Goal: Task Accomplishment & Management: Manage account settings

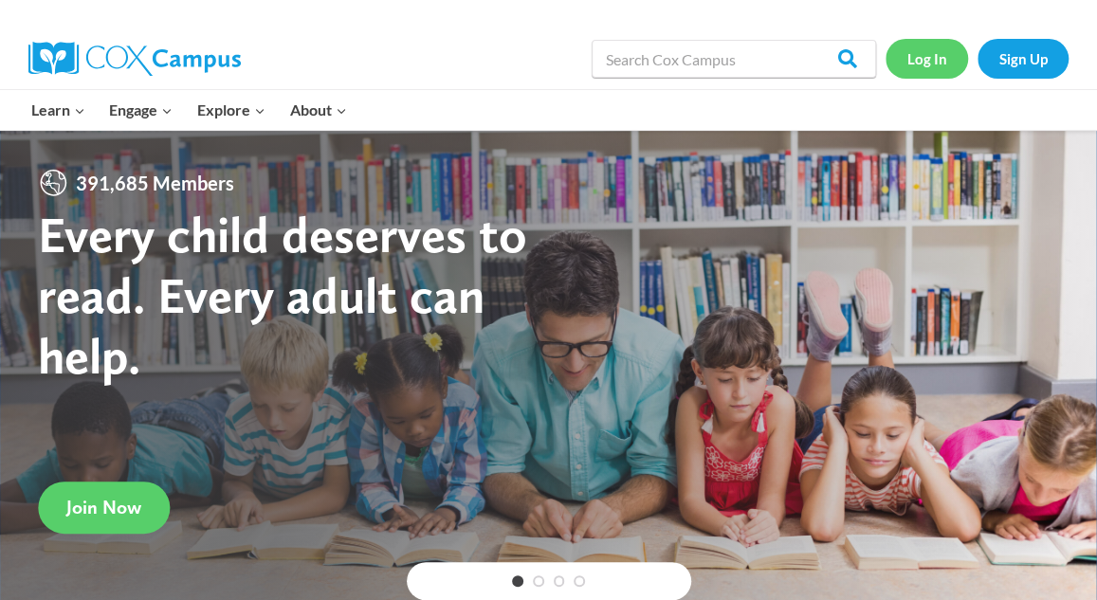
click at [938, 64] on link "Log In" at bounding box center [927, 58] width 83 height 39
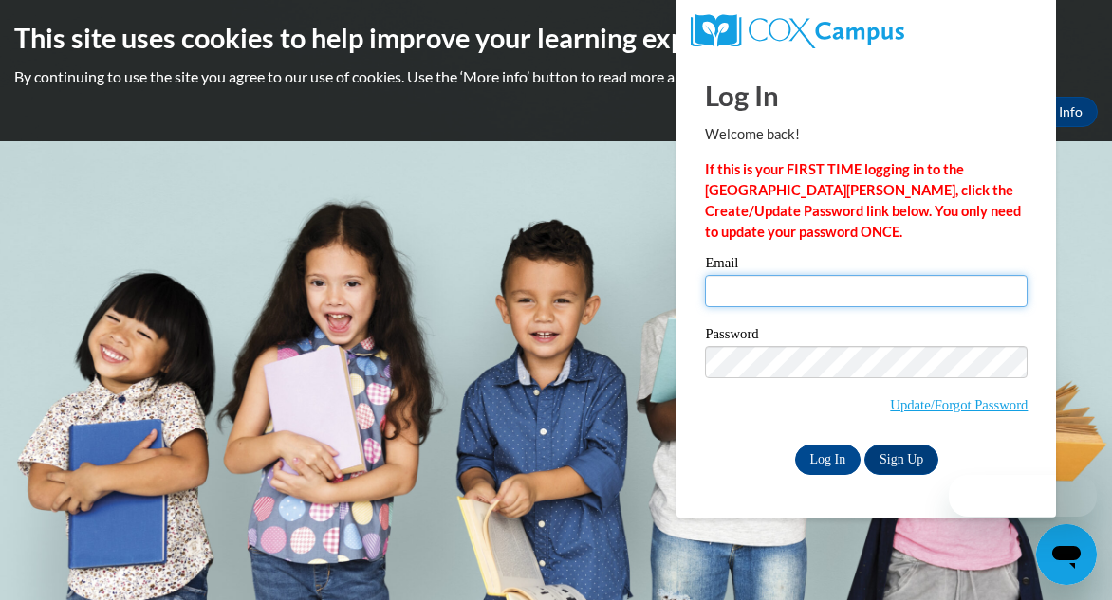
click at [755, 277] on input "Email" at bounding box center [866, 291] width 322 height 32
type input "[EMAIL_ADDRESS][DOMAIN_NAME]"
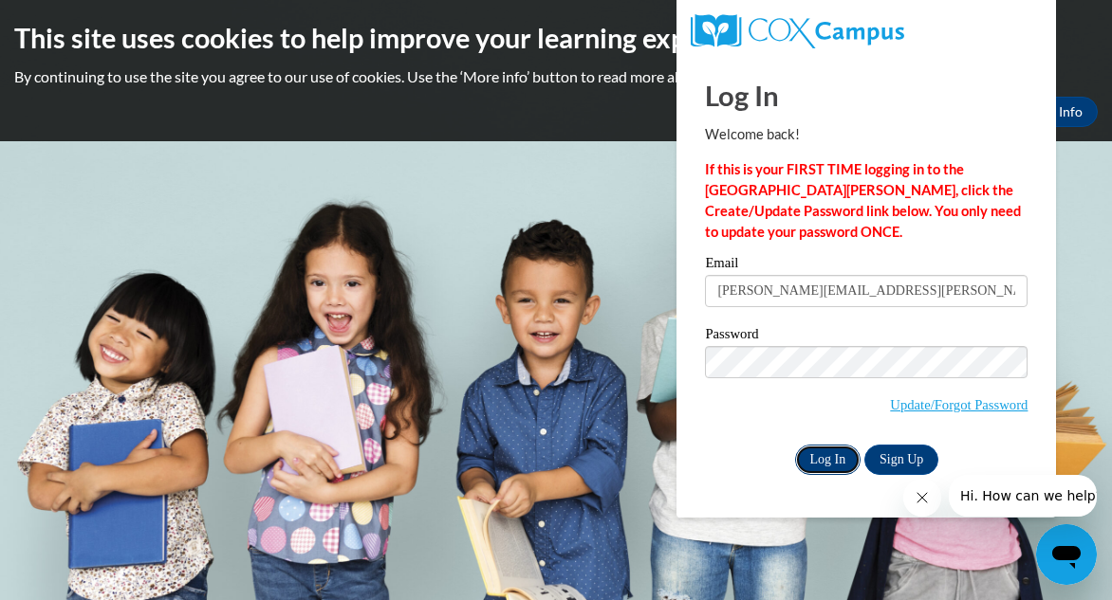
click at [816, 451] on input "Log In" at bounding box center [828, 460] width 66 height 30
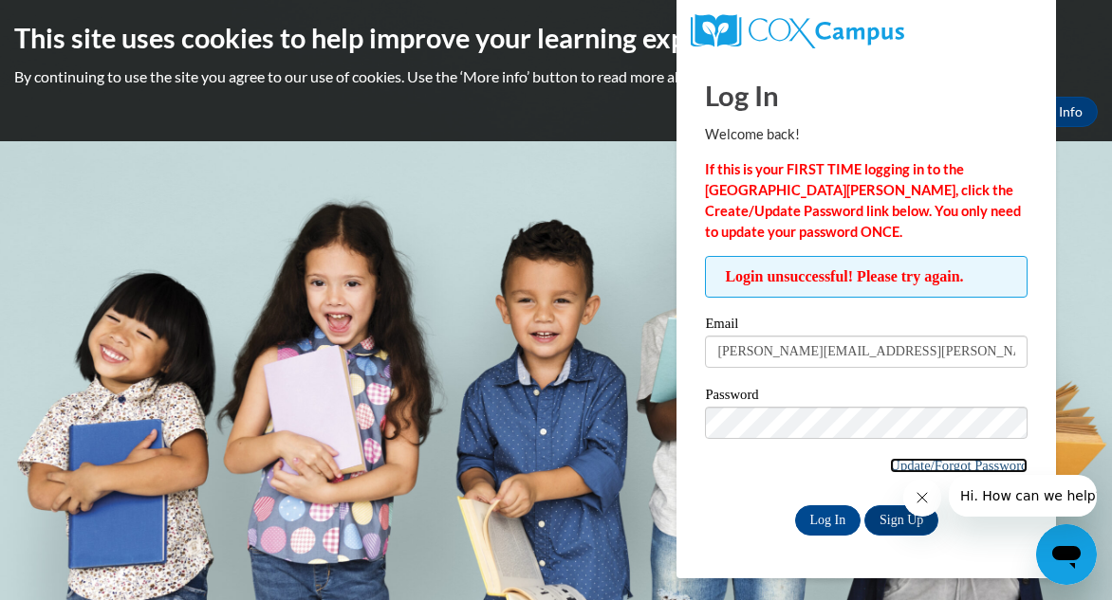
click at [905, 464] on link "Update/Forgot Password" at bounding box center [959, 465] width 138 height 15
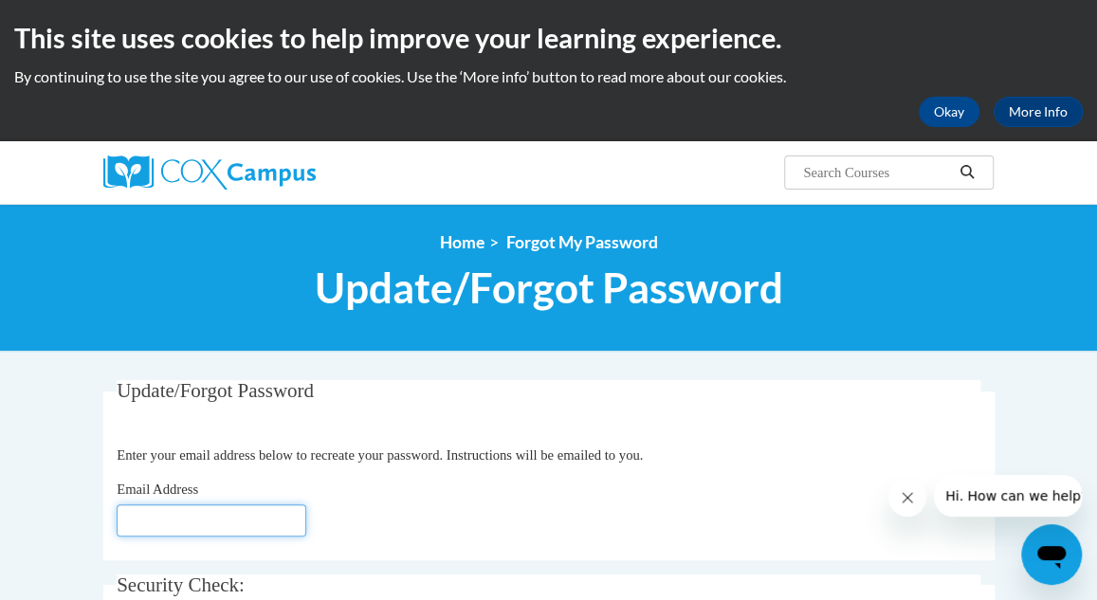
click at [219, 511] on input "Email Address" at bounding box center [212, 521] width 190 height 32
type input "Smith.Tiffani.P@muscogee.k12.ga.us"
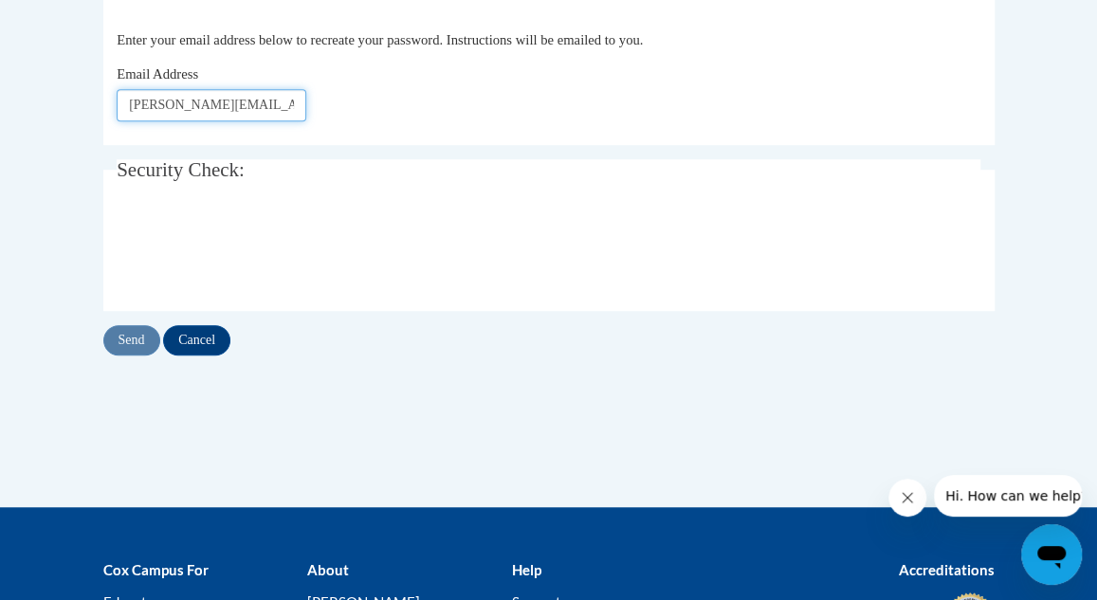
scroll to position [430, 0]
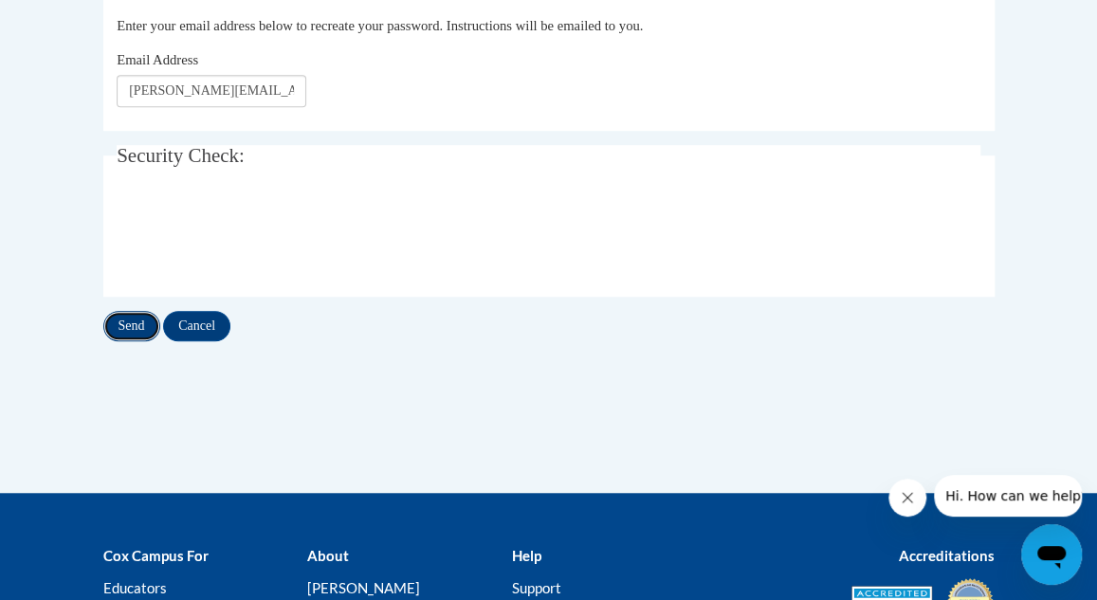
click at [128, 333] on input "Send" at bounding box center [131, 326] width 57 height 30
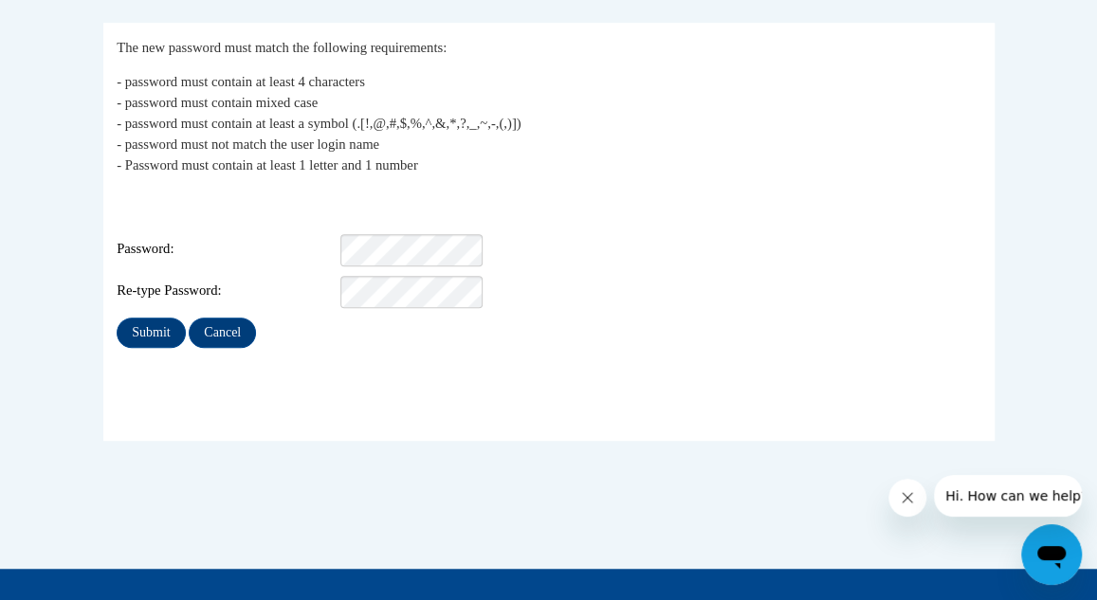
scroll to position [359, 0]
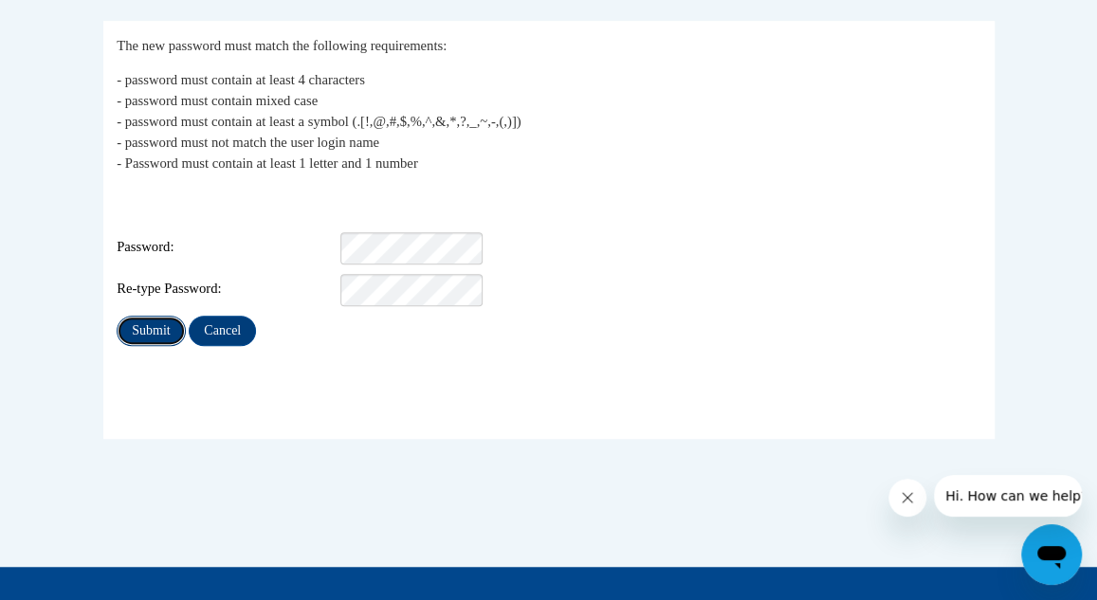
click at [155, 316] on input "Submit" at bounding box center [151, 331] width 68 height 30
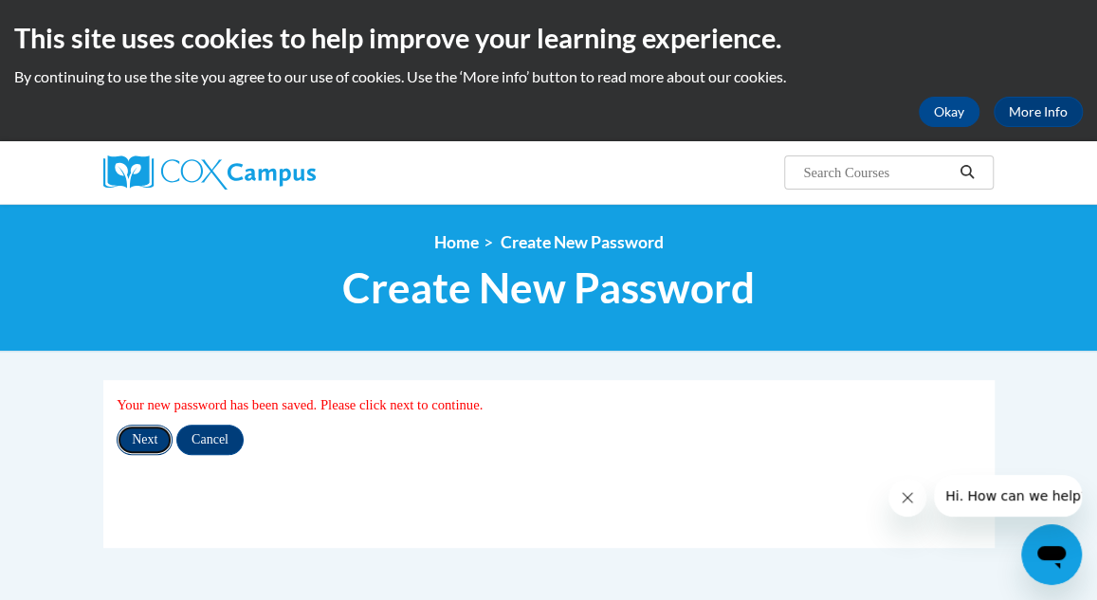
click at [152, 441] on input "Next" at bounding box center [145, 440] width 56 height 30
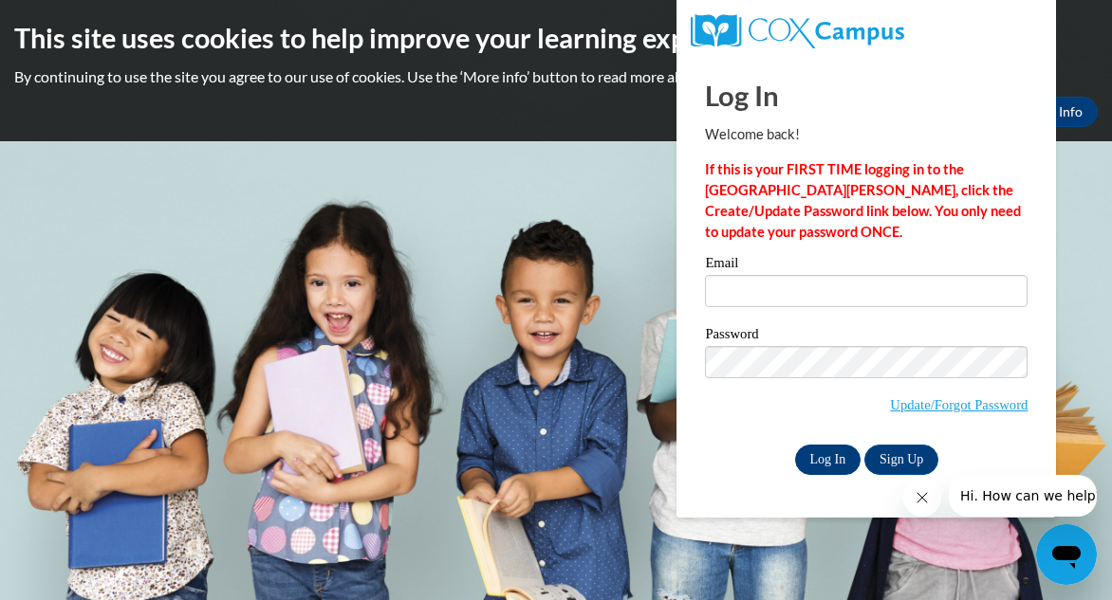
type input "[PERSON_NAME][EMAIL_ADDRESS][PERSON_NAME][DOMAIN_NAME]"
click at [823, 455] on input "Log In" at bounding box center [828, 460] width 66 height 30
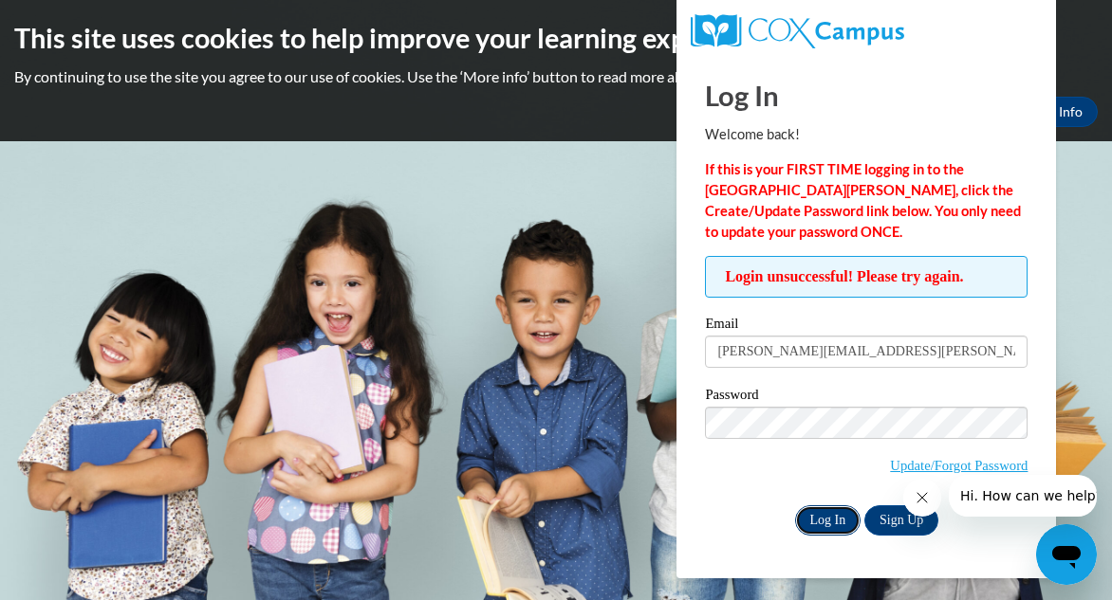
click at [829, 520] on input "Log In" at bounding box center [828, 520] width 66 height 30
click at [832, 515] on input "Log In" at bounding box center [828, 520] width 66 height 30
click at [831, 527] on input "Log In" at bounding box center [828, 520] width 66 height 30
click at [811, 509] on input "Log In" at bounding box center [828, 520] width 66 height 30
click at [897, 469] on link "Update/Forgot Password" at bounding box center [959, 465] width 138 height 15
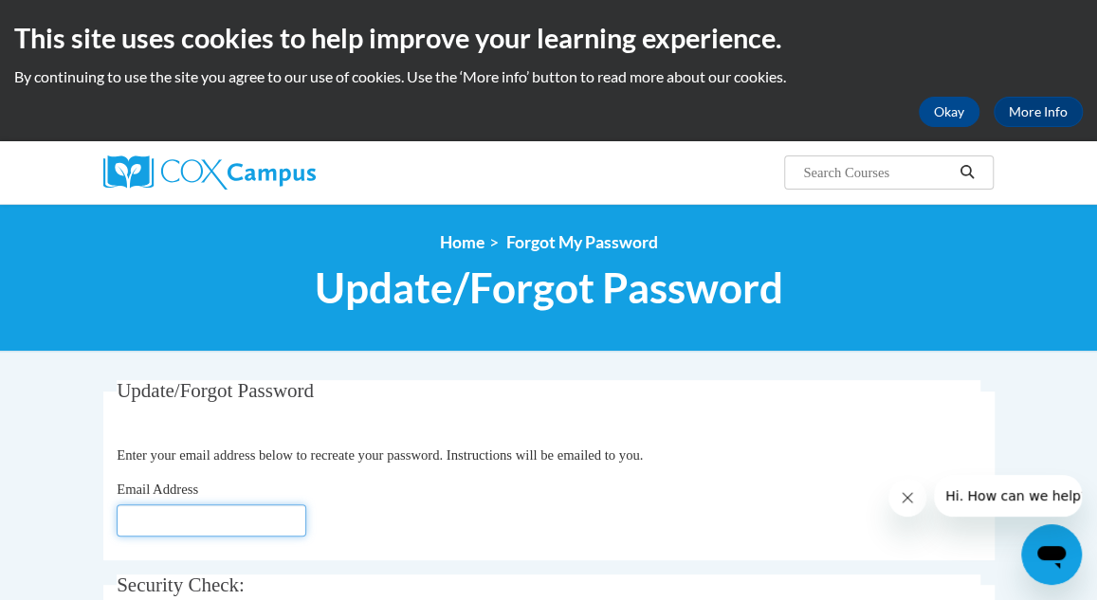
click at [247, 514] on input "Email Address" at bounding box center [212, 521] width 190 height 32
type input "[EMAIL_ADDRESS][DOMAIN_NAME]"
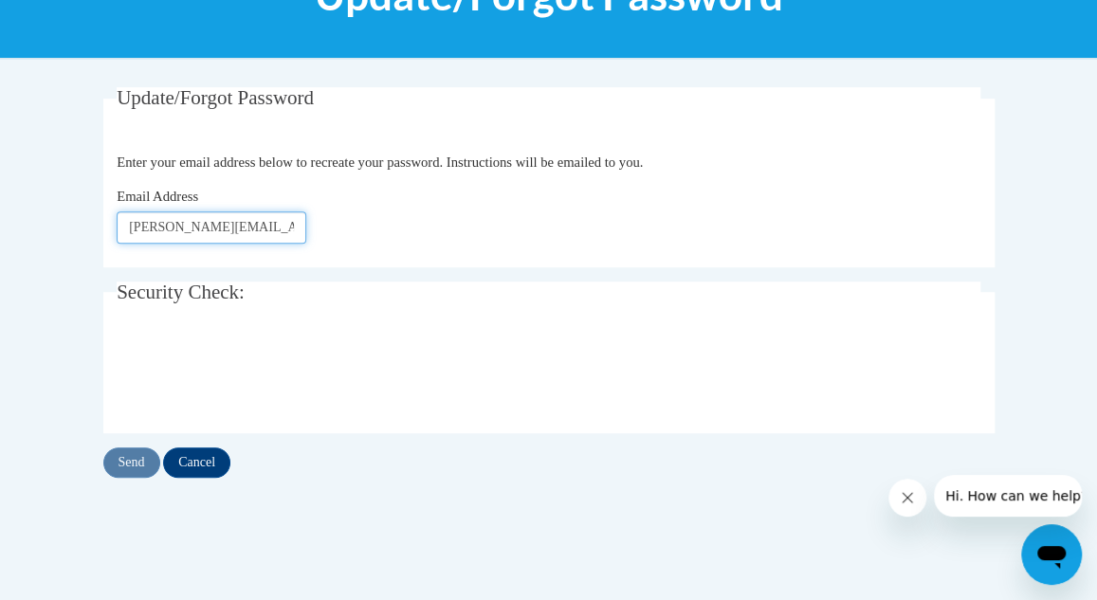
scroll to position [294, 0]
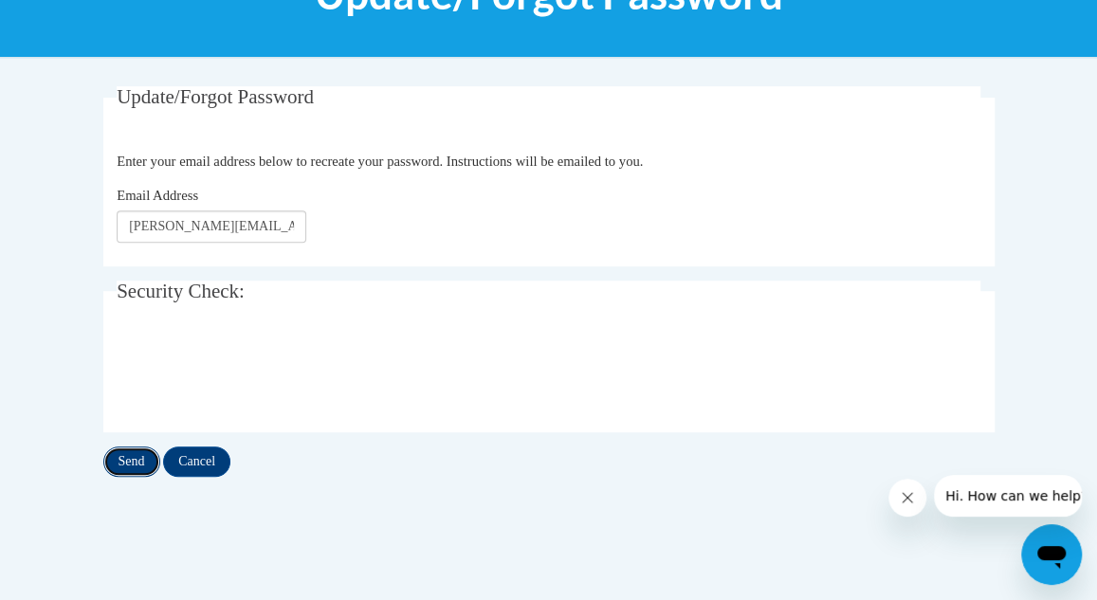
click at [142, 458] on input "Send" at bounding box center [131, 462] width 57 height 30
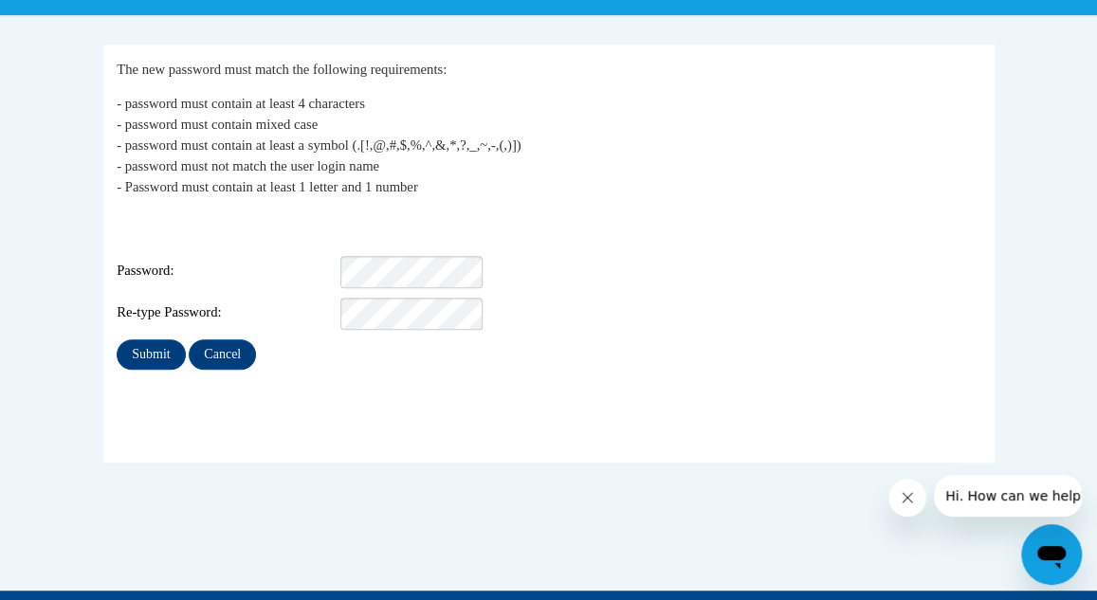
scroll to position [338, 0]
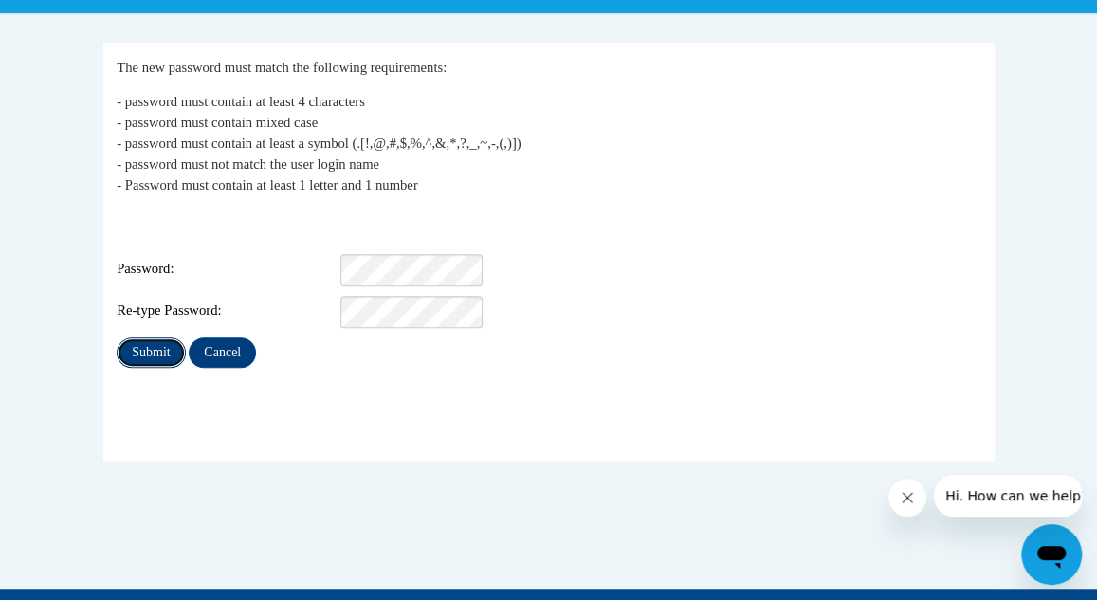
click at [152, 339] on input "Submit" at bounding box center [151, 353] width 68 height 30
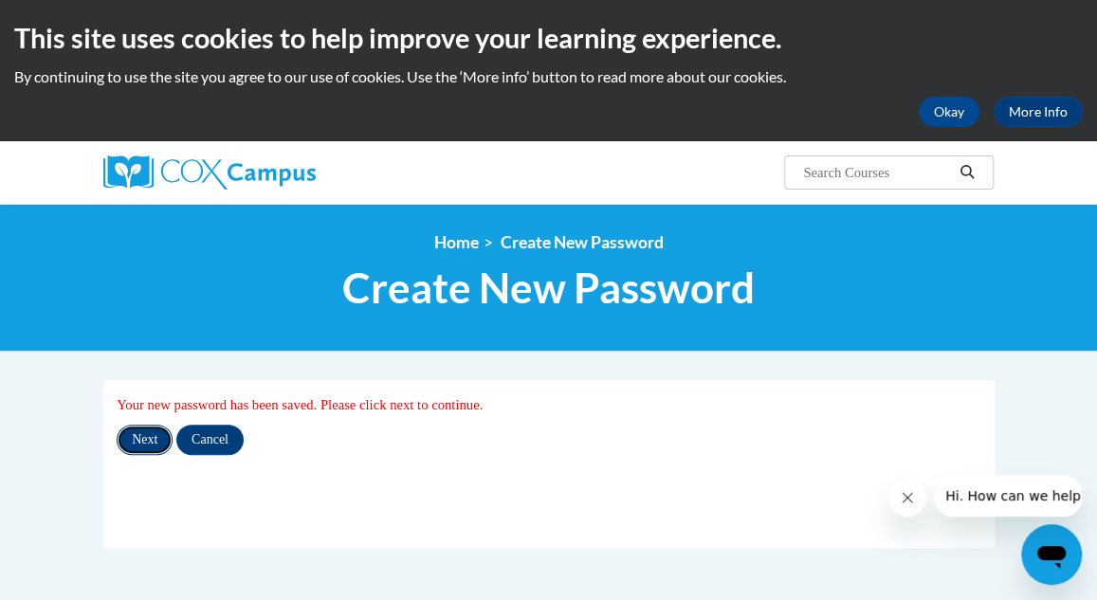
click at [149, 441] on input "Next" at bounding box center [145, 440] width 56 height 30
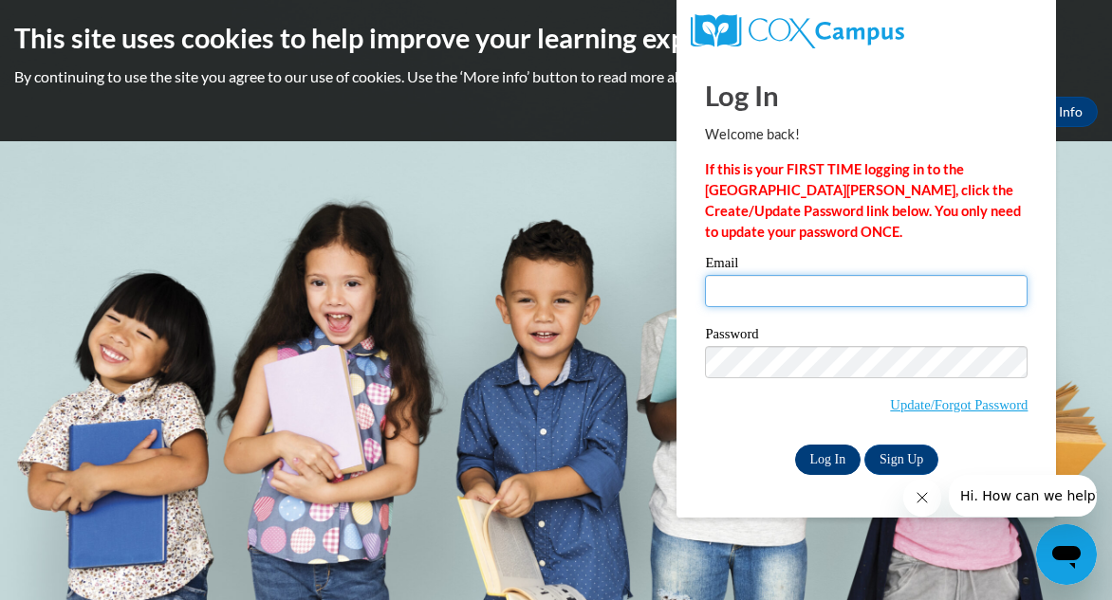
type input "[PERSON_NAME][EMAIL_ADDRESS][PERSON_NAME][DOMAIN_NAME]"
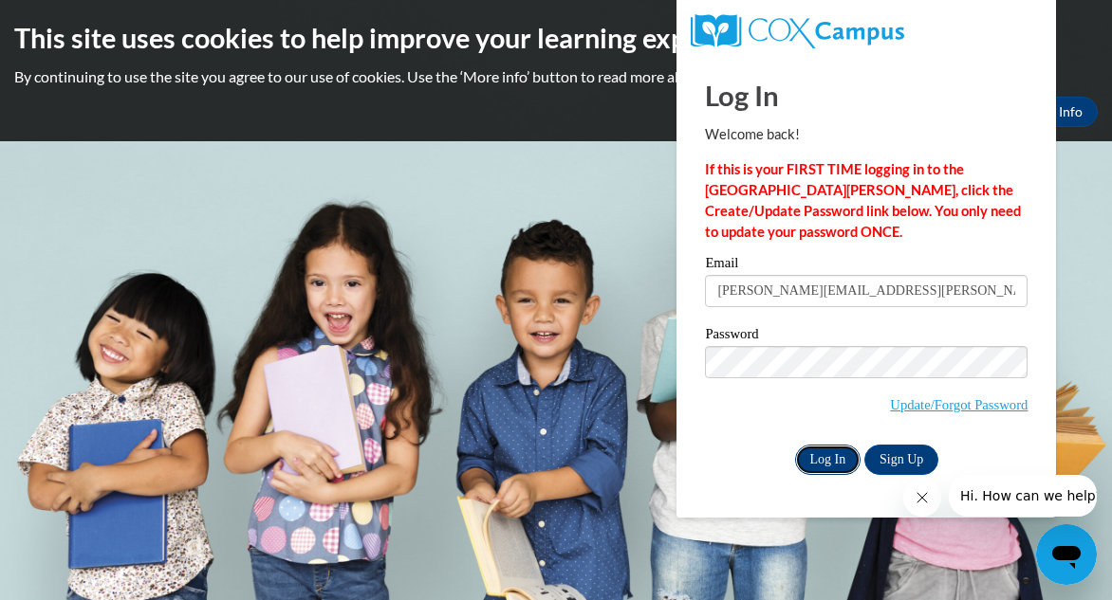
click at [821, 464] on input "Log In" at bounding box center [828, 460] width 66 height 30
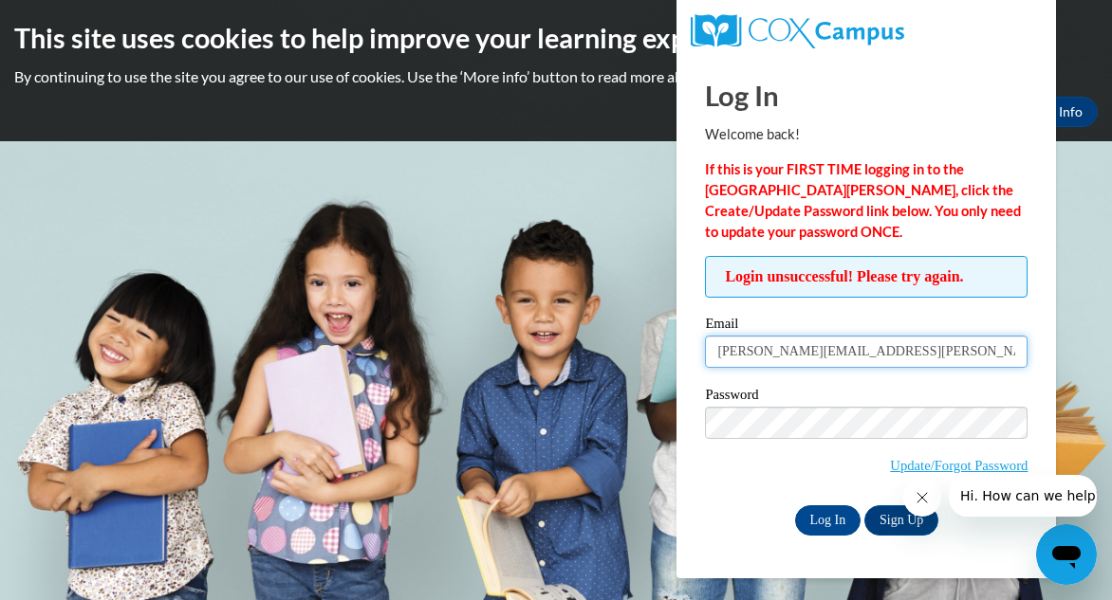
click at [960, 348] on input "smith.tiffani.p@muscogee.k12.ga.us" at bounding box center [866, 352] width 322 height 32
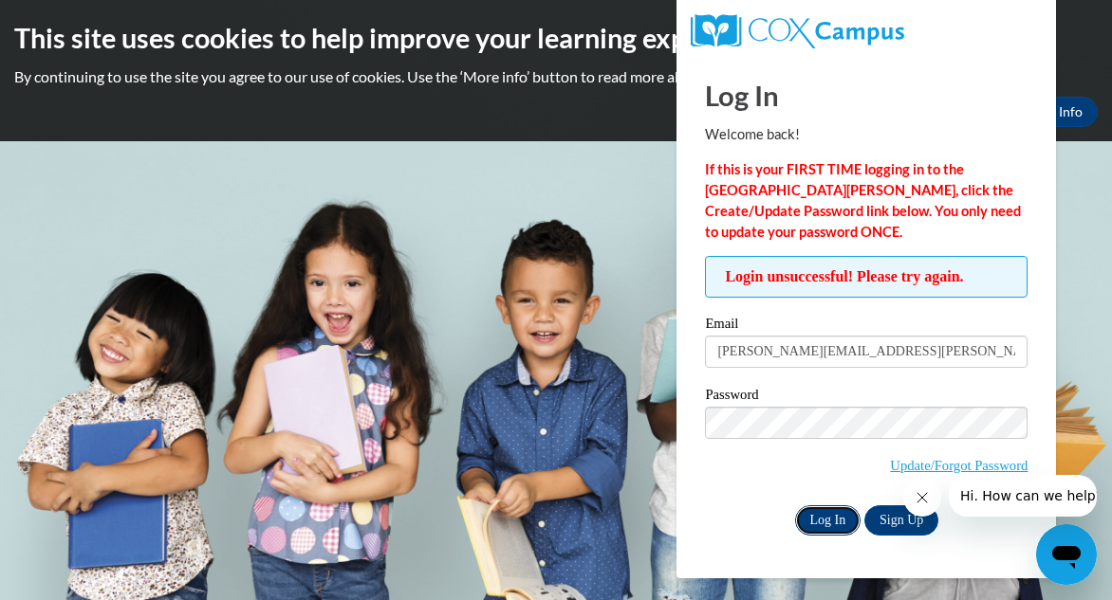
click at [827, 523] on input "Log In" at bounding box center [828, 520] width 66 height 30
click at [1074, 233] on body "This site uses cookies to help improve your learning experience. By continuing …" at bounding box center [556, 300] width 1112 height 600
click at [721, 588] on body "This site uses cookies to help improve your learning experience. By continuing …" at bounding box center [556, 300] width 1112 height 600
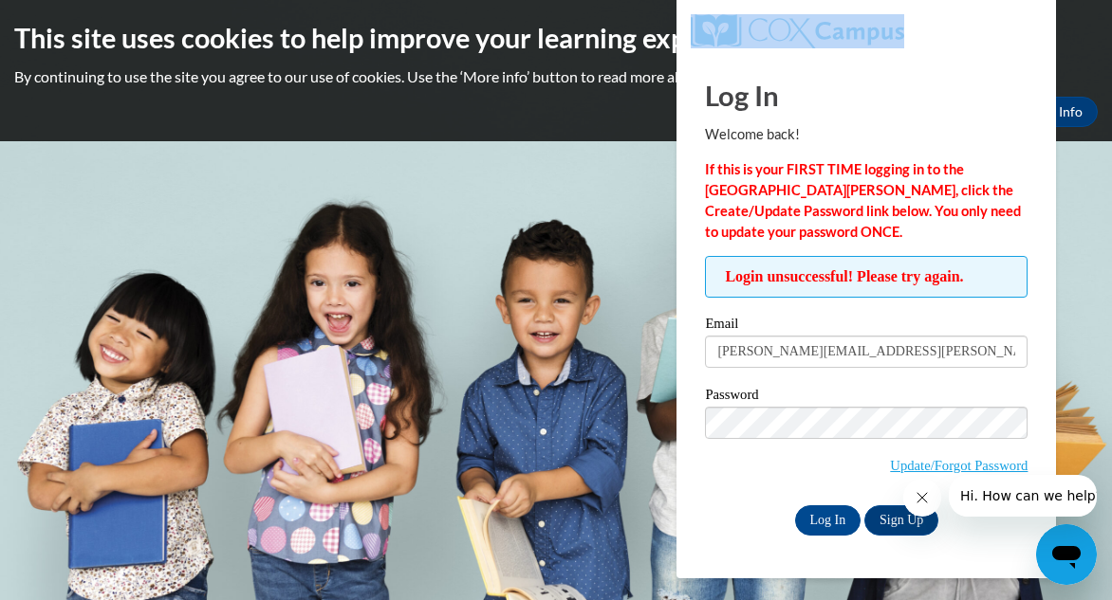
click at [721, 588] on body "This site uses cookies to help improve your learning experience. By continuing …" at bounding box center [556, 300] width 1112 height 600
drag, startPoint x: 721, startPoint y: 588, endPoint x: 1073, endPoint y: 359, distance: 419.6
click at [1073, 359] on body "This site uses cookies to help improve your learning experience. By continuing …" at bounding box center [556, 300] width 1112 height 600
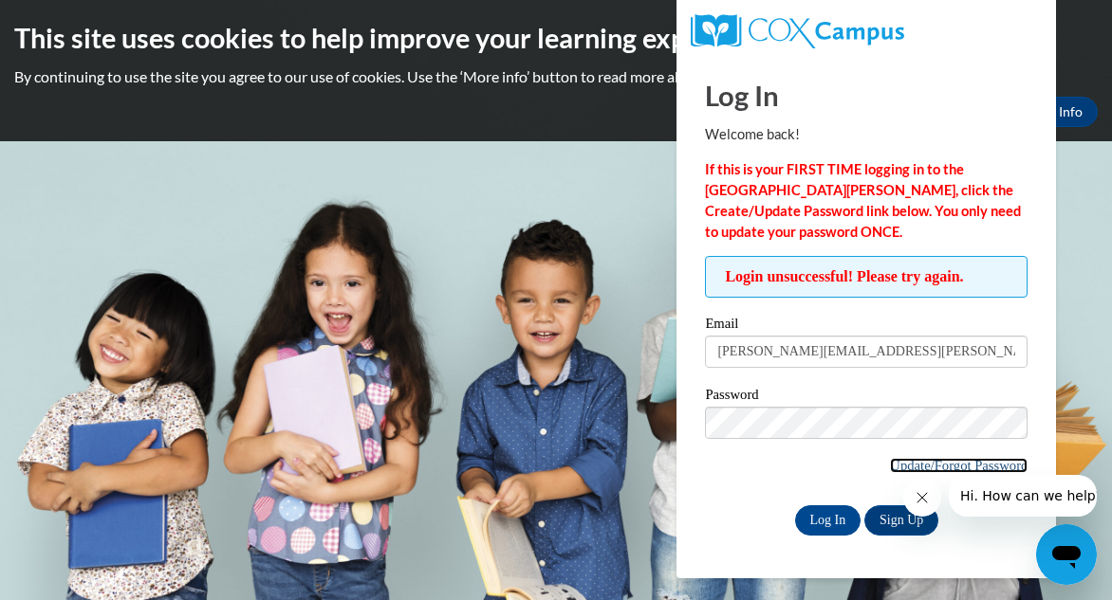
click at [890, 466] on link "Update/Forgot Password" at bounding box center [959, 465] width 138 height 15
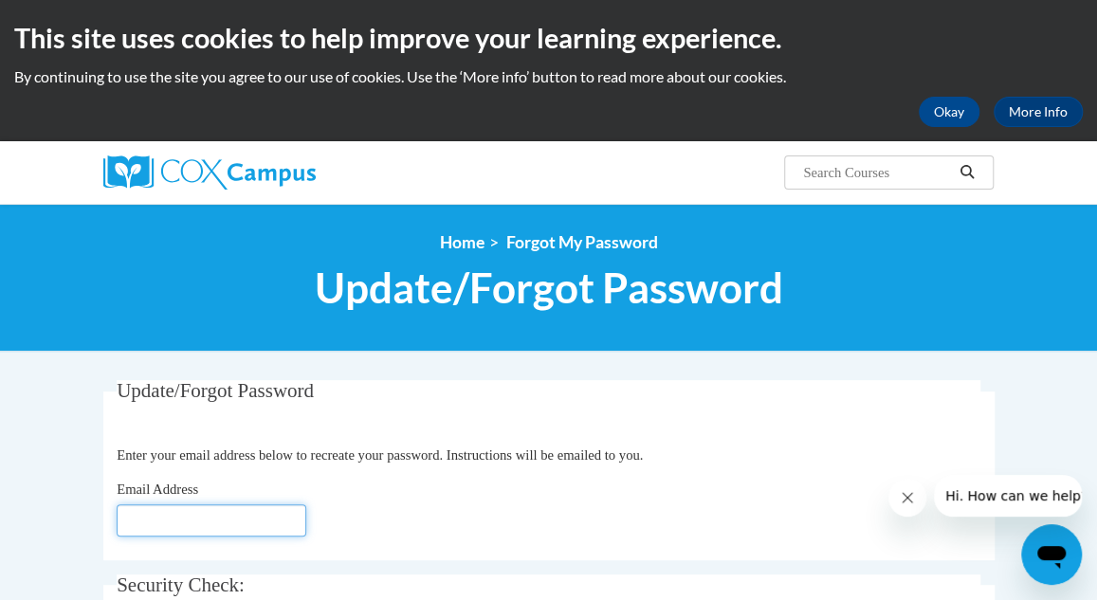
click at [157, 528] on input "Email Address" at bounding box center [212, 521] width 190 height 32
type input "[EMAIL_ADDRESS][DOMAIN_NAME]"
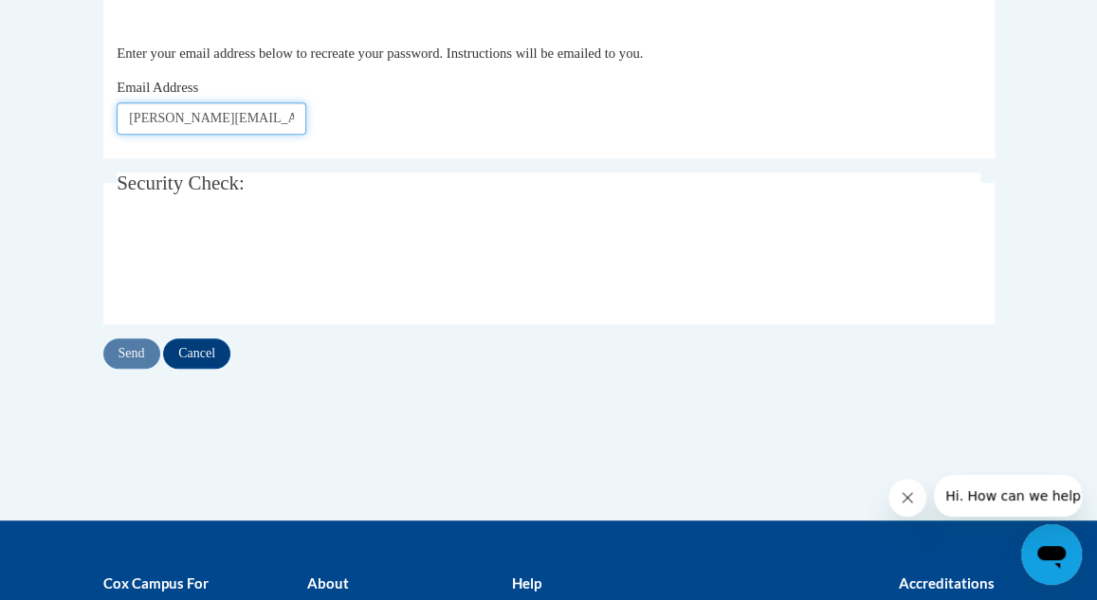
scroll to position [419, 0]
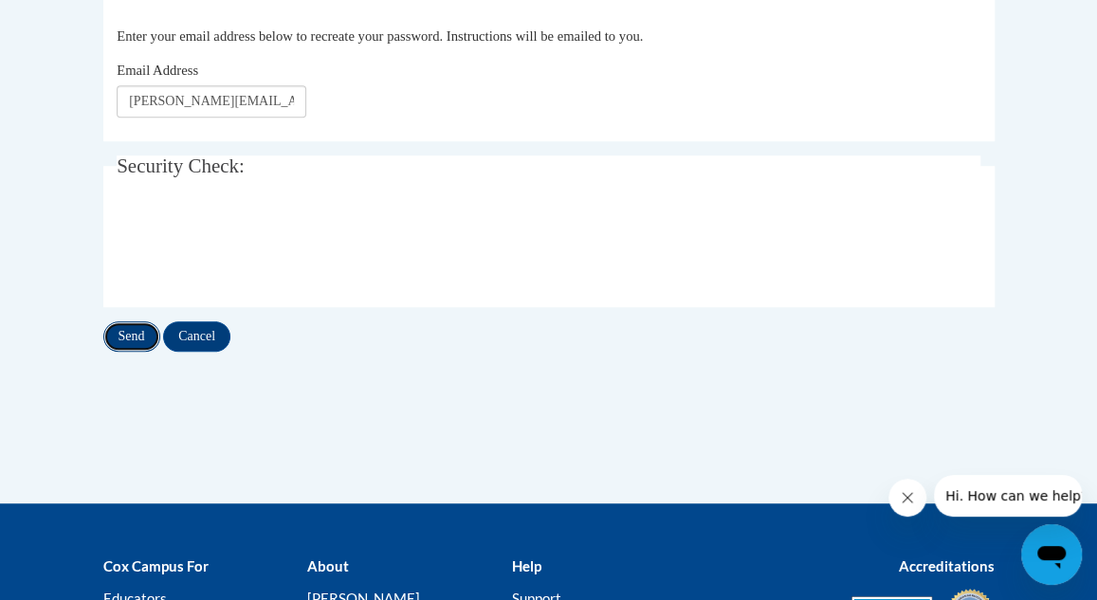
click at [125, 341] on input "Send" at bounding box center [131, 337] width 57 height 30
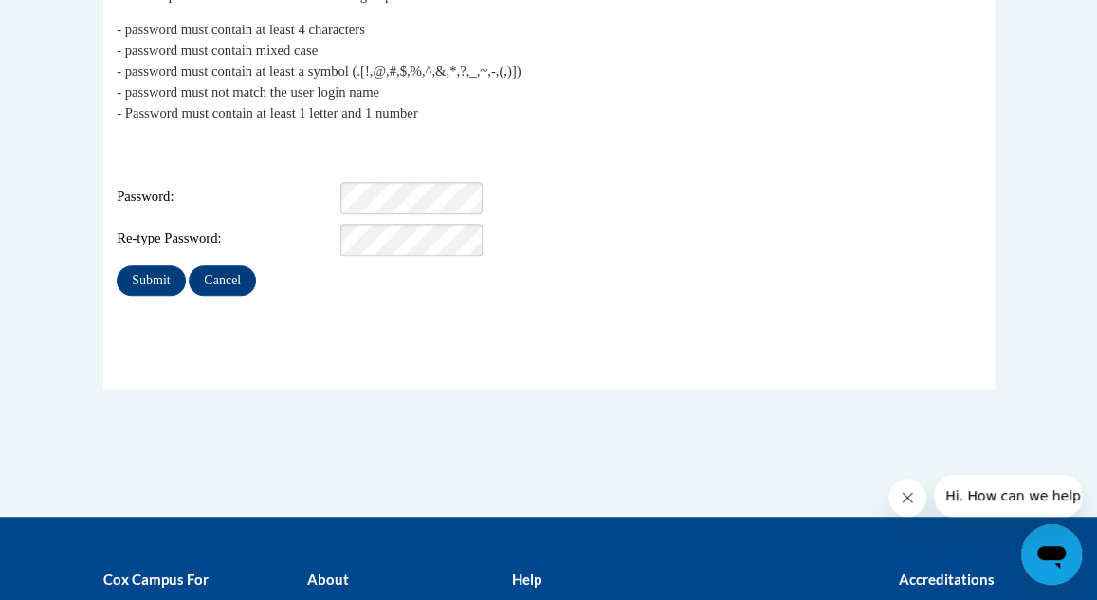
scroll to position [410, 0]
click at [582, 437] on div "My Password The new password must match the following requirements: - password …" at bounding box center [549, 244] width 920 height 546
click at [616, 162] on div "Login: Smith.Tiffani.P@muscogee.k12.ga.us Password: Strongest Re-type Password:" at bounding box center [549, 197] width 864 height 119
click at [360, 327] on fieldset "My Password The new password must match the following requirements: - password …" at bounding box center [548, 180] width 891 height 418
click at [121, 266] on input "Submit" at bounding box center [151, 281] width 68 height 30
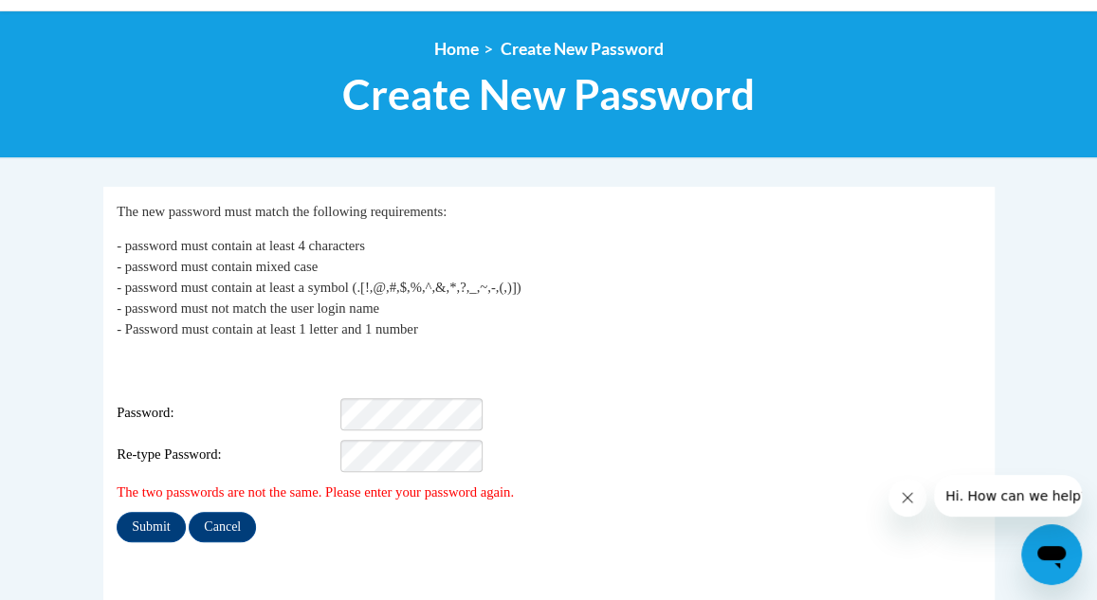
scroll to position [197, 0]
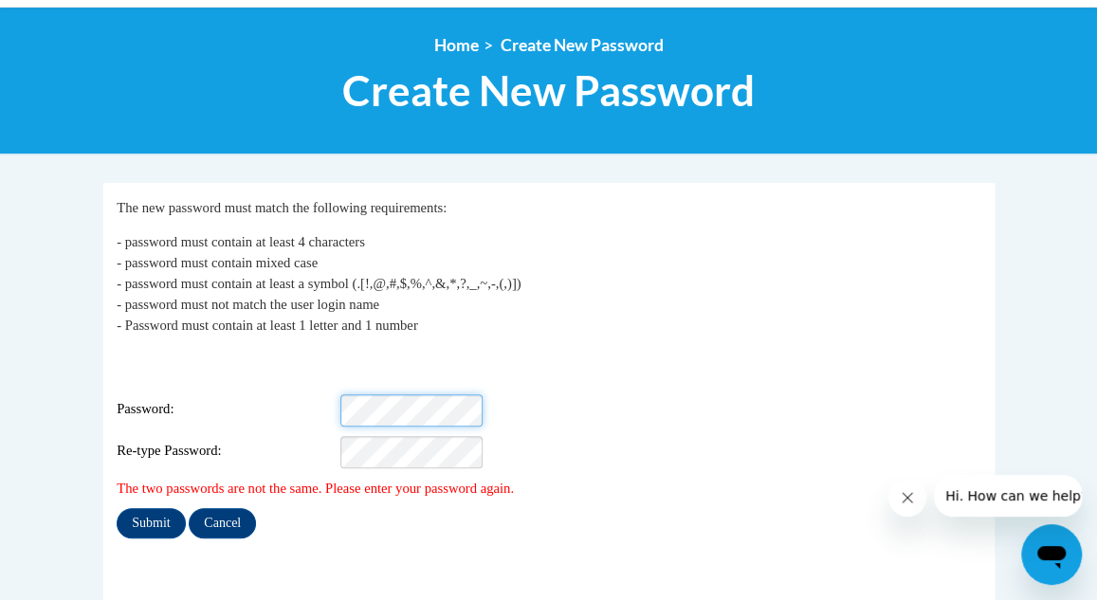
click at [311, 378] on div "Login: [EMAIL_ADDRESS][DOMAIN_NAME] Password: Re-type Password:" at bounding box center [549, 409] width 864 height 119
click at [262, 436] on div "Re-type Password:" at bounding box center [549, 452] width 864 height 32
click at [248, 399] on div "Login: [EMAIL_ADDRESS][DOMAIN_NAME] Password: Strongest Re-type Password:" at bounding box center [549, 409] width 864 height 119
drag, startPoint x: 337, startPoint y: 392, endPoint x: 613, endPoint y: 427, distance: 278.2
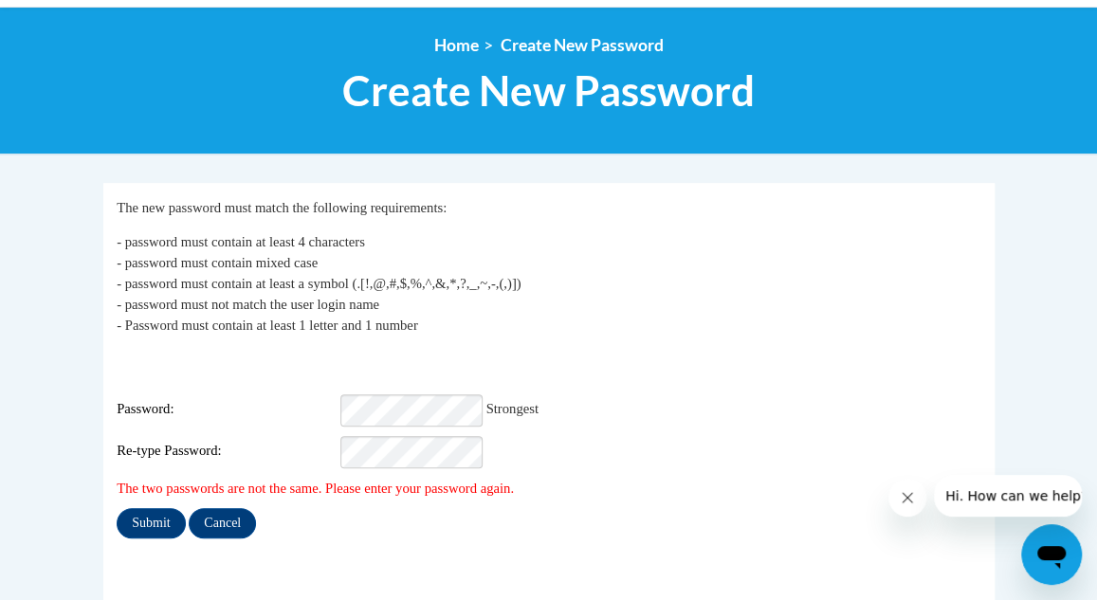
click at [613, 436] on div "Re-type Password:" at bounding box center [549, 452] width 864 height 32
click at [264, 436] on div "Re-type Password:" at bounding box center [549, 452] width 864 height 32
click at [150, 412] on div "Login: [EMAIL_ADDRESS][DOMAIN_NAME] Password: Strongest Re-type Password:" at bounding box center [549, 409] width 864 height 119
click at [567, 449] on div "Re-type Password:" at bounding box center [549, 452] width 864 height 32
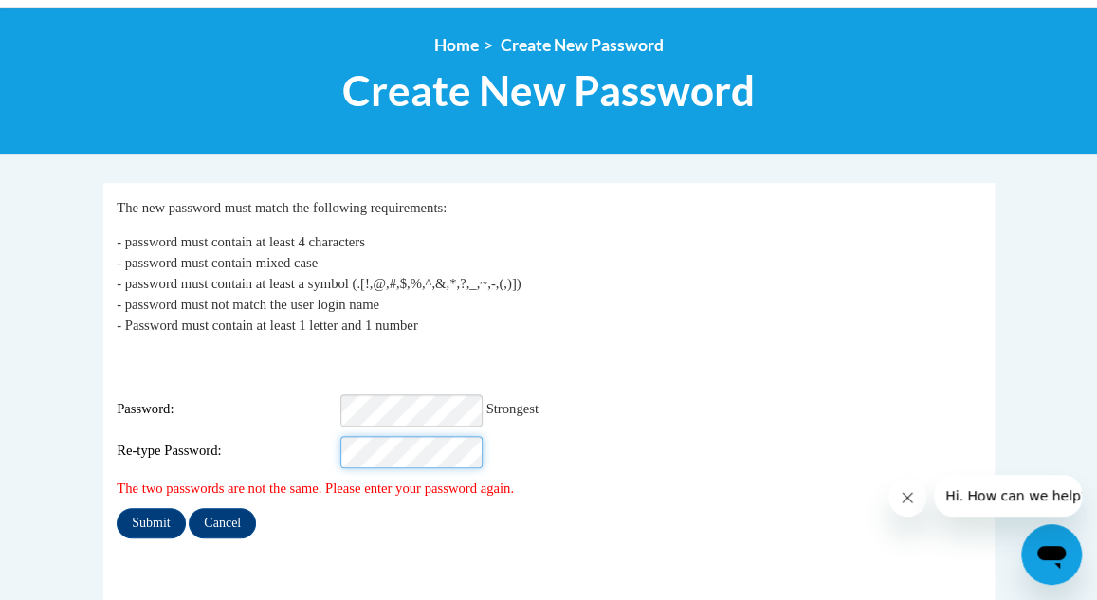
scroll to position [0, 0]
click at [252, 395] on div "Password: Strongest" at bounding box center [549, 411] width 864 height 32
click at [136, 508] on input "Submit" at bounding box center [151, 523] width 68 height 30
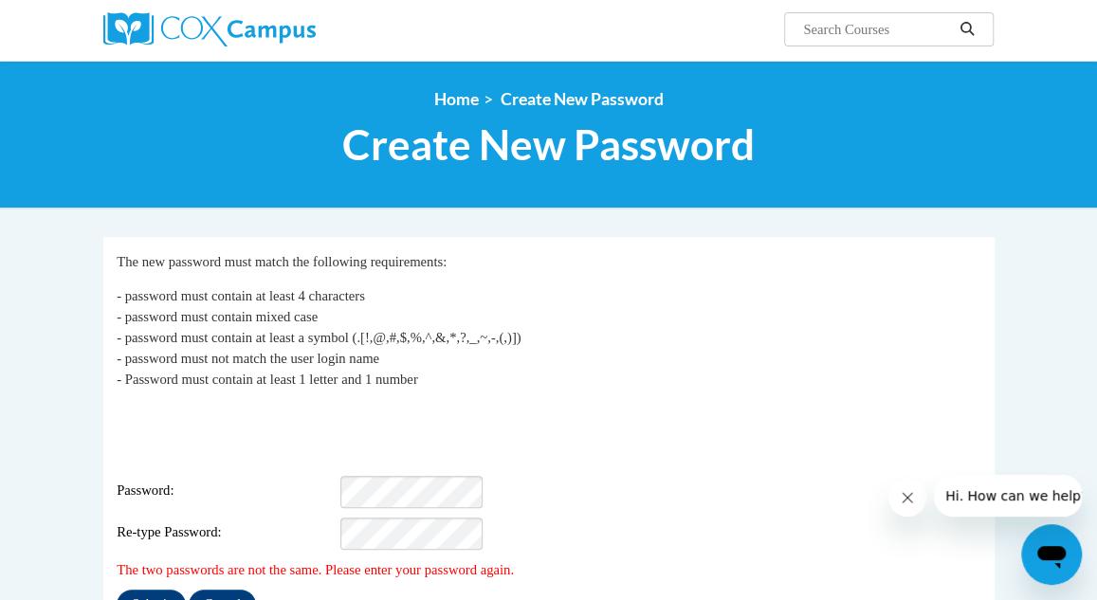
scroll to position [144, 0]
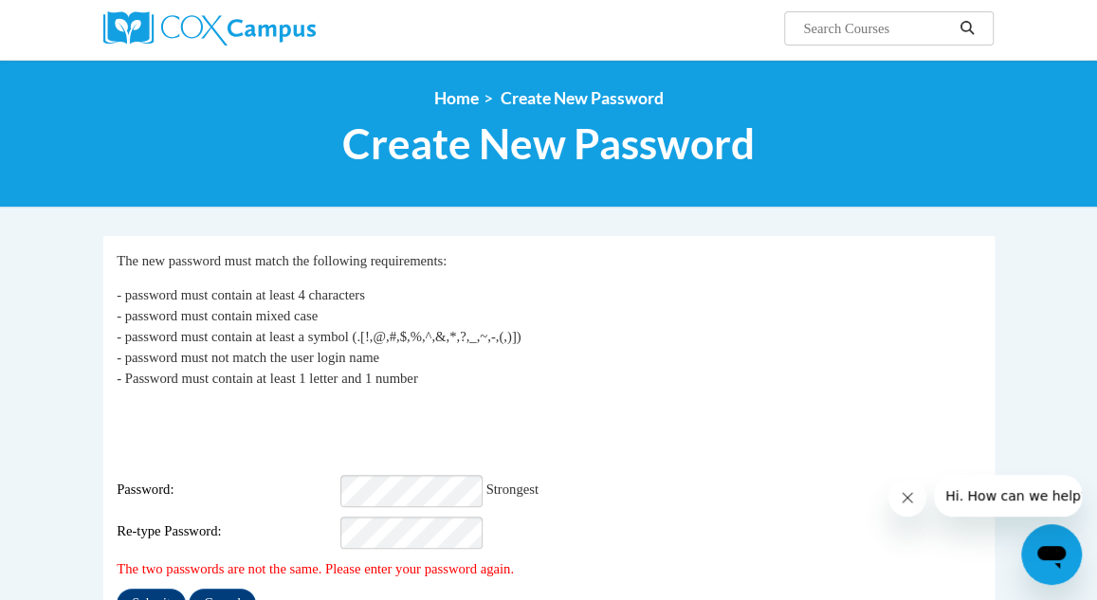
click at [734, 511] on div "My Password The new password must match the following requirements: - password …" at bounding box center [549, 434] width 864 height 369
click at [150, 589] on input "Submit" at bounding box center [151, 604] width 68 height 30
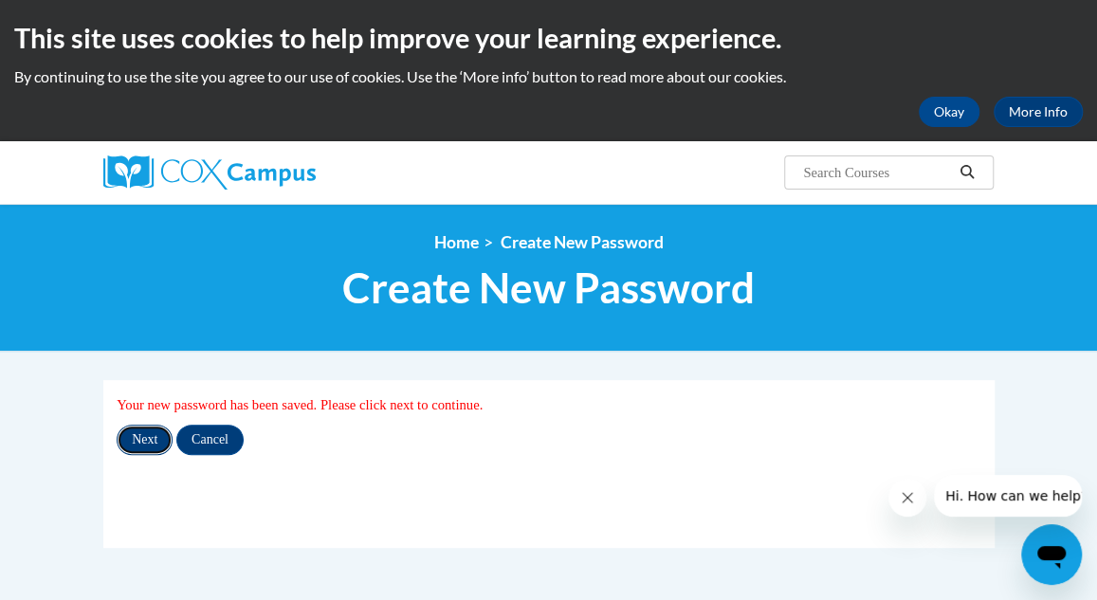
click at [151, 439] on input "Next" at bounding box center [145, 440] width 56 height 30
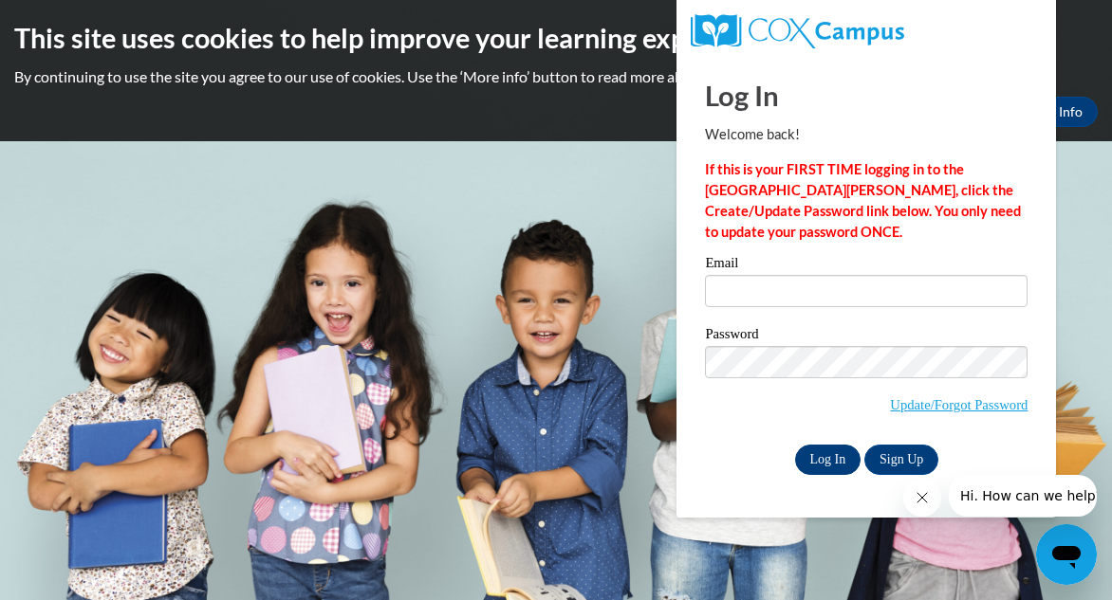
type input "[PERSON_NAME][EMAIL_ADDRESS][PERSON_NAME][DOMAIN_NAME]"
click at [825, 455] on input "Log In" at bounding box center [828, 460] width 66 height 30
